Goal: Navigation & Orientation: Find specific page/section

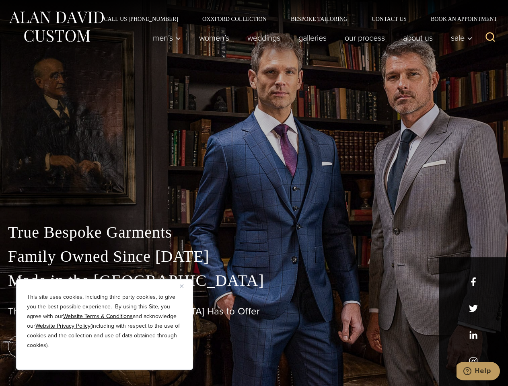
click at [254, 193] on div "True Bespoke Garments Family Owned Since [DATE] Made in [GEOGRAPHIC_DATA] The B…" at bounding box center [254, 283] width 508 height 206
click at [185, 286] on button "Close" at bounding box center [185, 286] width 10 height 10
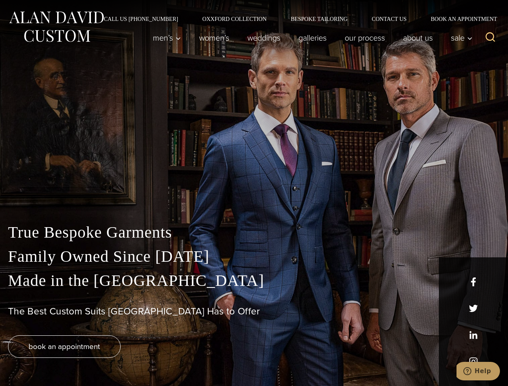
click at [105, 359] on div "True Bespoke Garments Family Owned Since [DATE] Made in [GEOGRAPHIC_DATA] The B…" at bounding box center [254, 304] width 508 height 166
click at [491, 38] on icon "Search" at bounding box center [491, 37] width 12 height 12
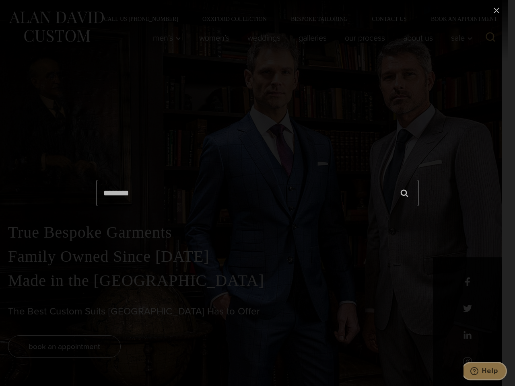
click at [479, 372] on icon "Help" at bounding box center [475, 371] width 8 height 8
